Goal: Check status

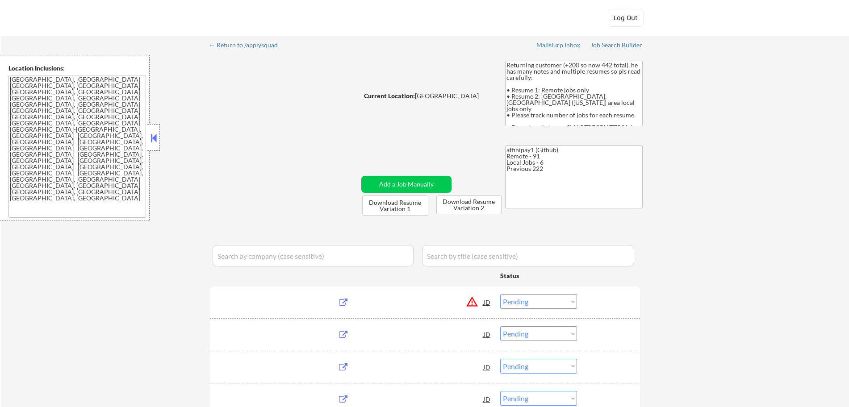
select select ""pending""
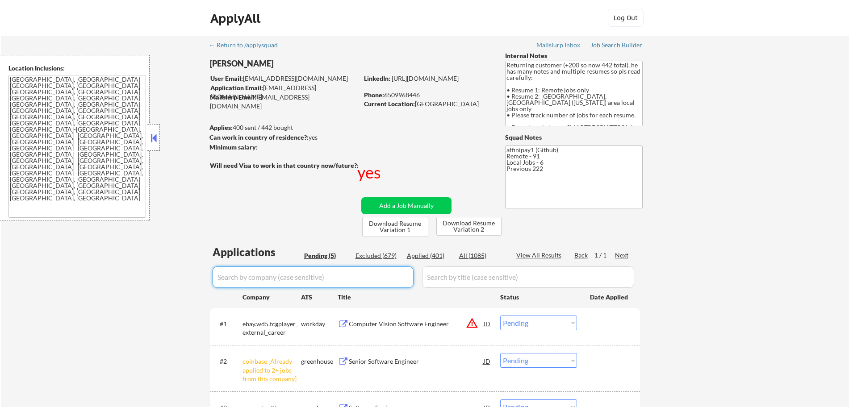
click at [333, 276] on input "input" at bounding box center [312, 276] width 201 height 21
paste input "Sysdig"
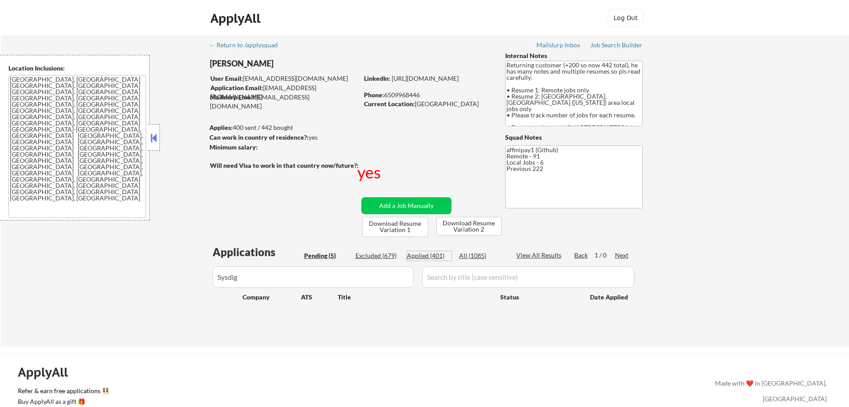
click at [419, 257] on div "Applied (401)" at bounding box center [429, 255] width 45 height 9
click at [302, 280] on input "input" at bounding box center [312, 276] width 201 height 21
type input "S"
type input "sysdig"
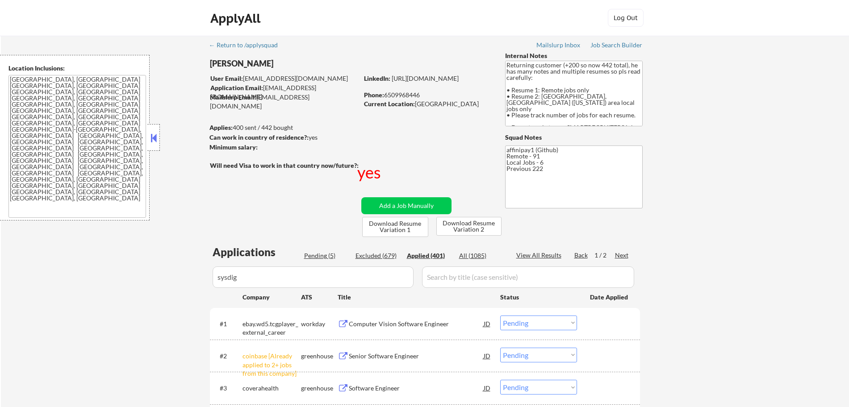
select select ""applied""
